Goal: Find specific page/section

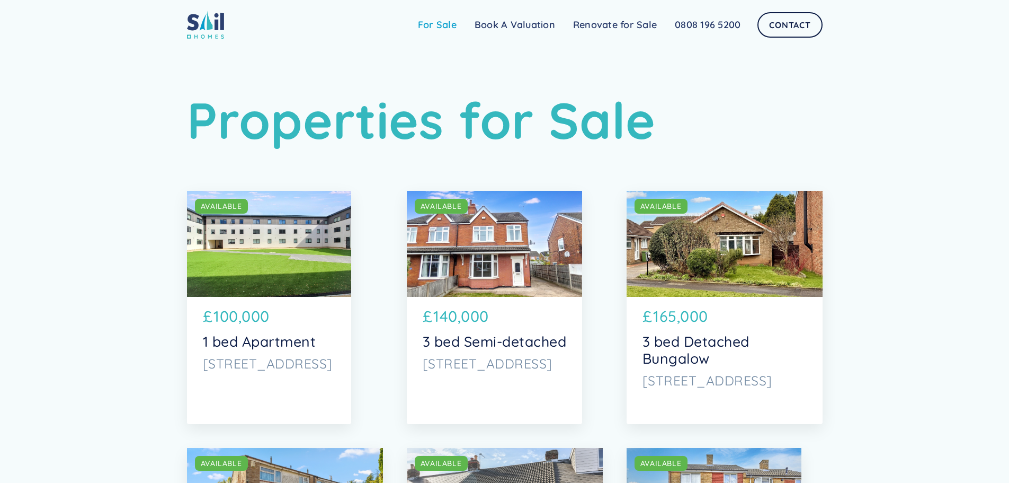
click at [446, 29] on link "For Sale" at bounding box center [437, 24] width 57 height 21
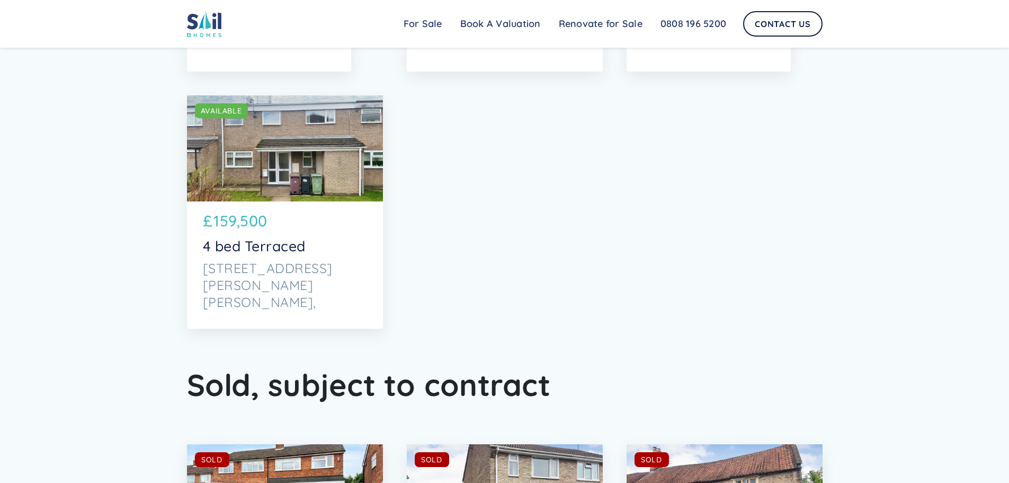
scroll to position [3443, 0]
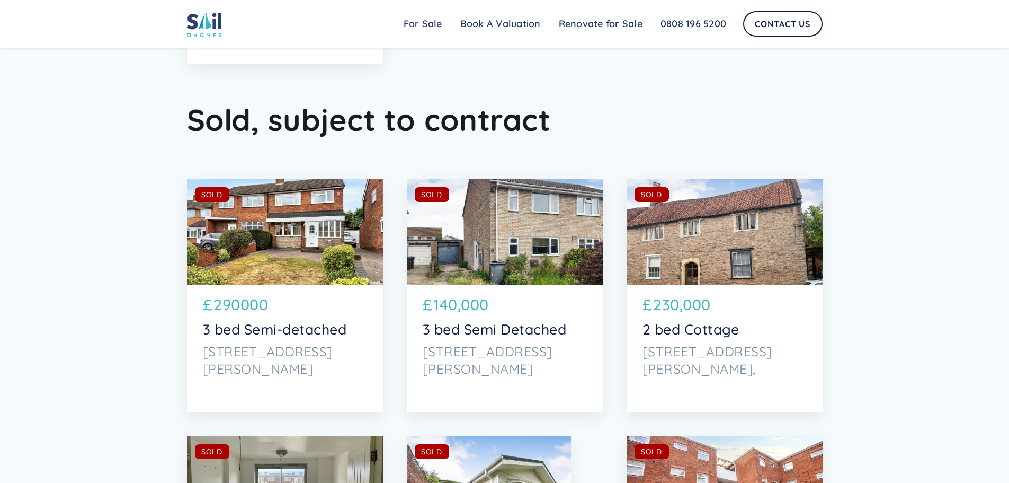
click at [306, 271] on div "SOLD AVAILABLE" at bounding box center [285, 232] width 196 height 106
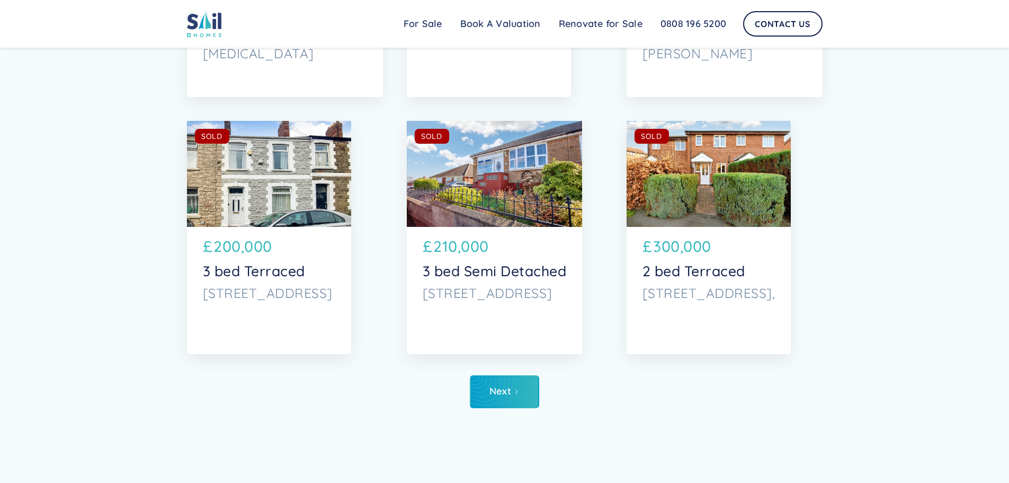
scroll to position [4079, 0]
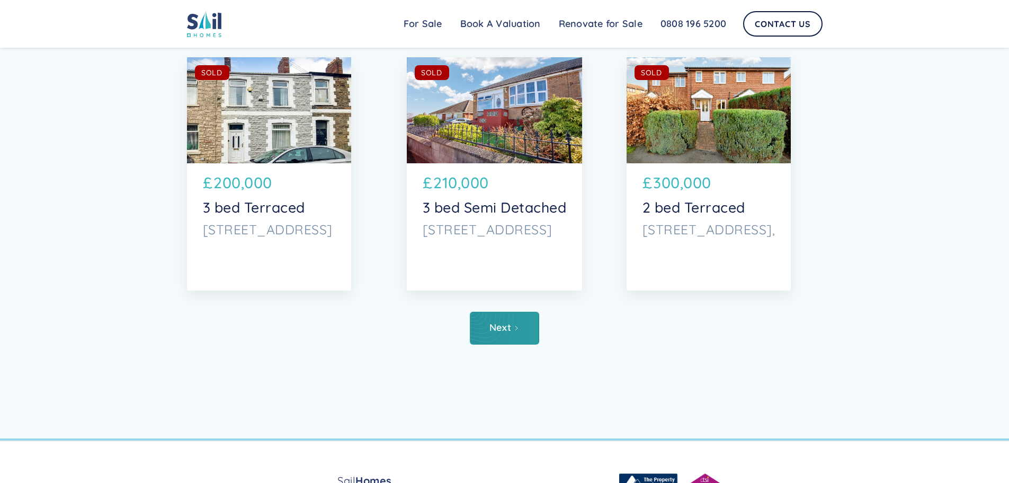
click at [505, 340] on link "Next" at bounding box center [504, 327] width 69 height 33
